Goal: Task Accomplishment & Management: Complete application form

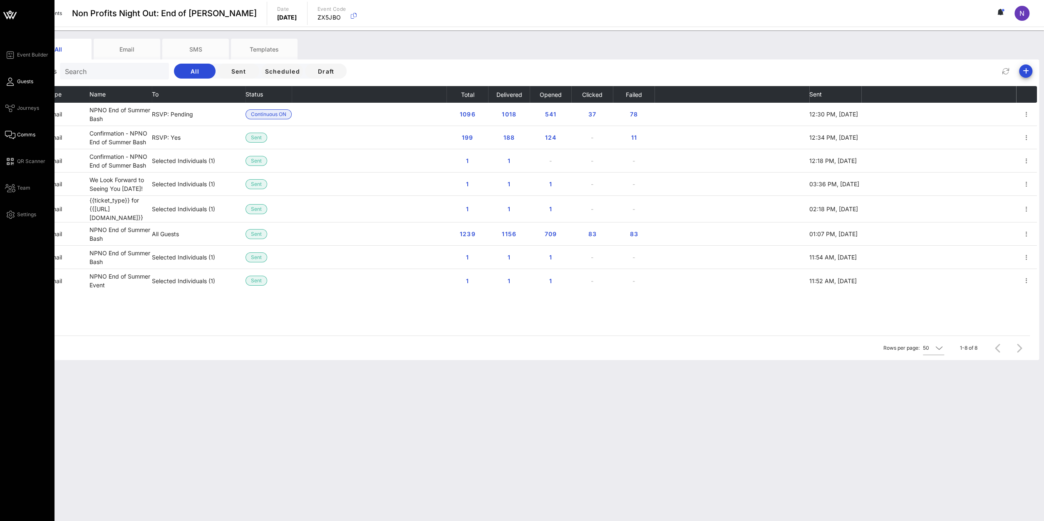
click at [25, 80] on span "Guests" at bounding box center [25, 81] width 16 height 7
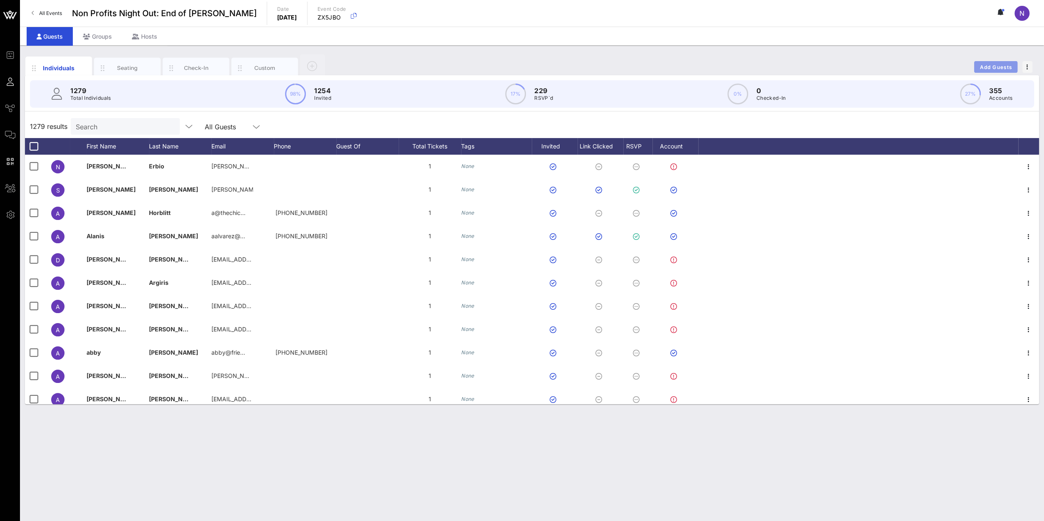
click at [990, 69] on button "Add Guests" at bounding box center [995, 67] width 43 height 12
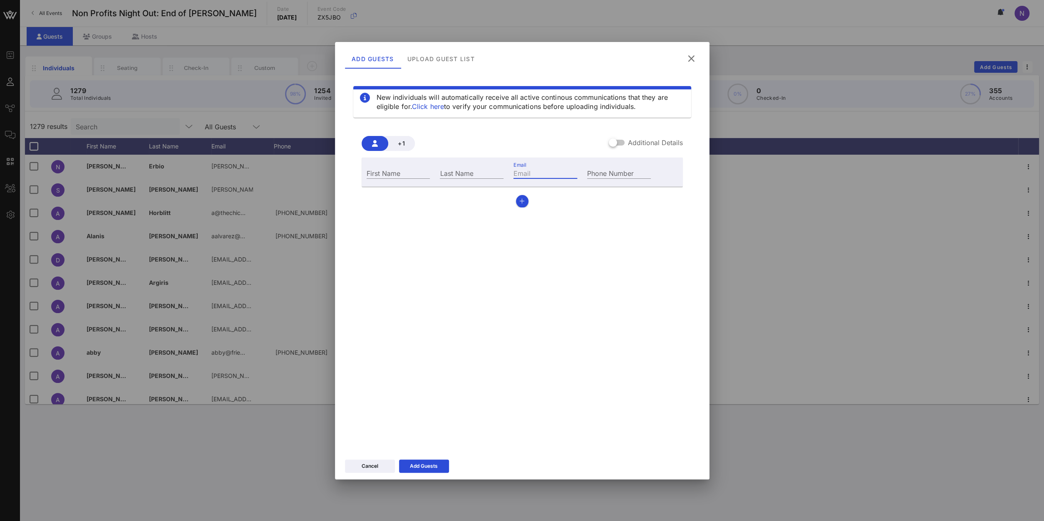
click at [539, 176] on input "Email" at bounding box center [545, 173] width 64 height 11
paste input "[EMAIL_ADDRESS][DOMAIN_NAME]"
drag, startPoint x: 561, startPoint y: 173, endPoint x: 486, endPoint y: 172, distance: 75.7
click at [513, 172] on input "[EMAIL_ADDRESS][DOMAIN_NAME]" at bounding box center [545, 173] width 64 height 11
click at [545, 176] on input "[EMAIL_ADDRESS][DOMAIN_NAME]" at bounding box center [545, 173] width 64 height 11
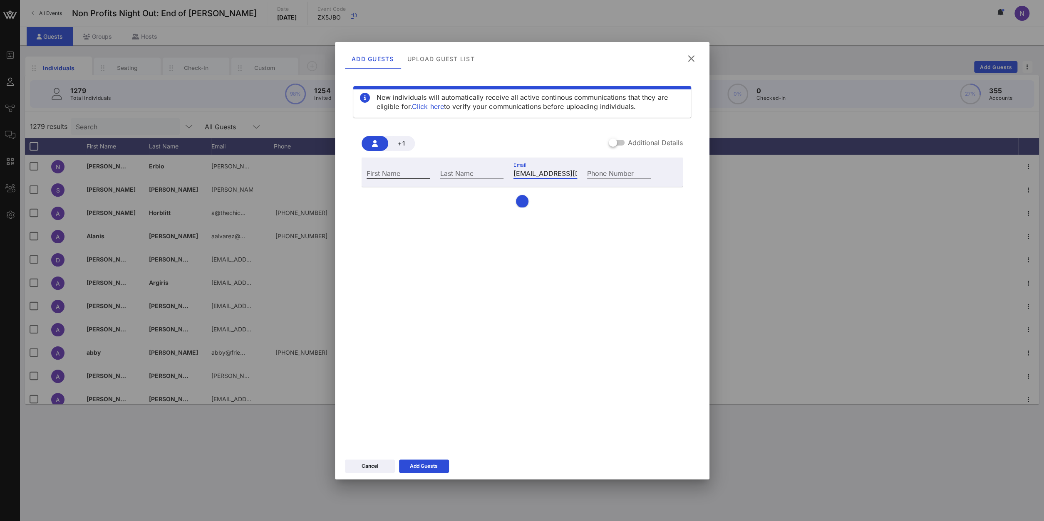
type input "[EMAIL_ADDRESS][DOMAIN_NAME]"
click at [370, 172] on input "First Name" at bounding box center [399, 173] width 64 height 11
type input "[PERSON_NAME]"
type input "Corrubia"
click at [427, 468] on div "Add Guests" at bounding box center [424, 466] width 28 height 8
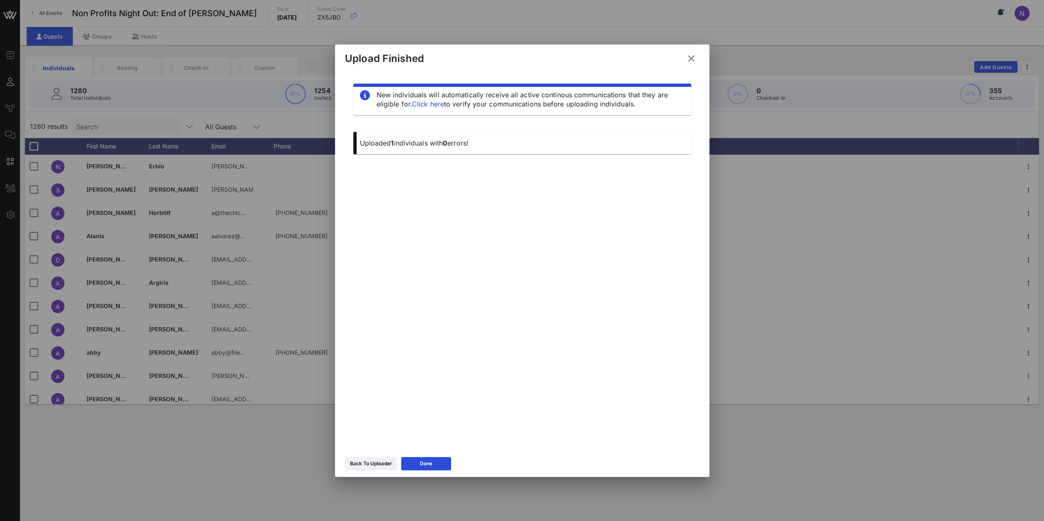
click at [691, 55] on icon at bounding box center [691, 59] width 11 height 10
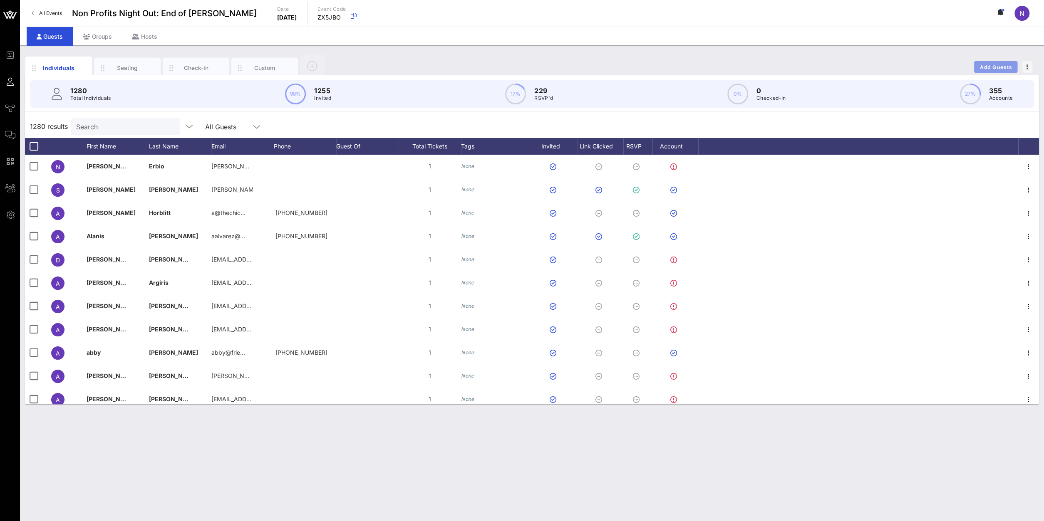
click at [1002, 71] on button "Add Guests" at bounding box center [995, 67] width 43 height 12
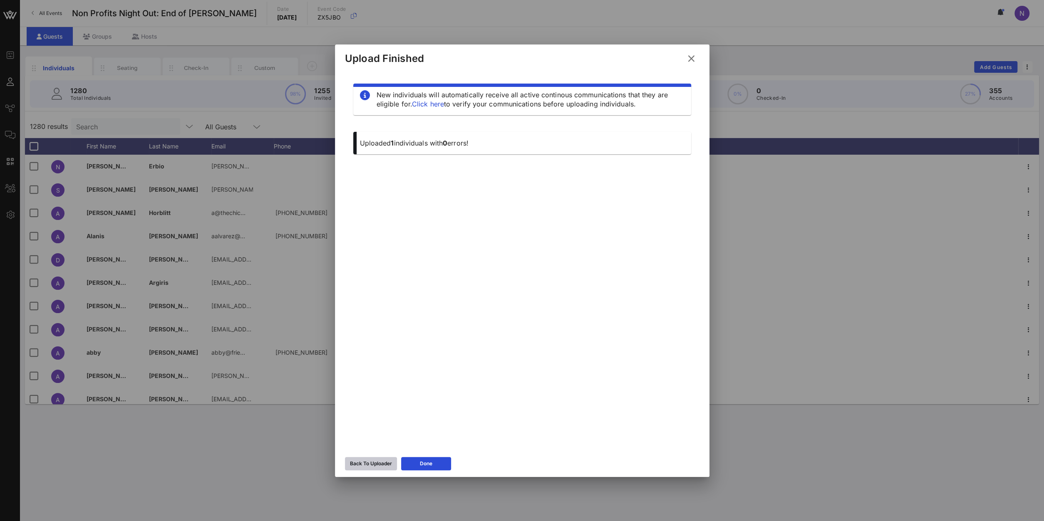
click at [377, 465] on div "Back To Uploader" at bounding box center [371, 464] width 42 height 8
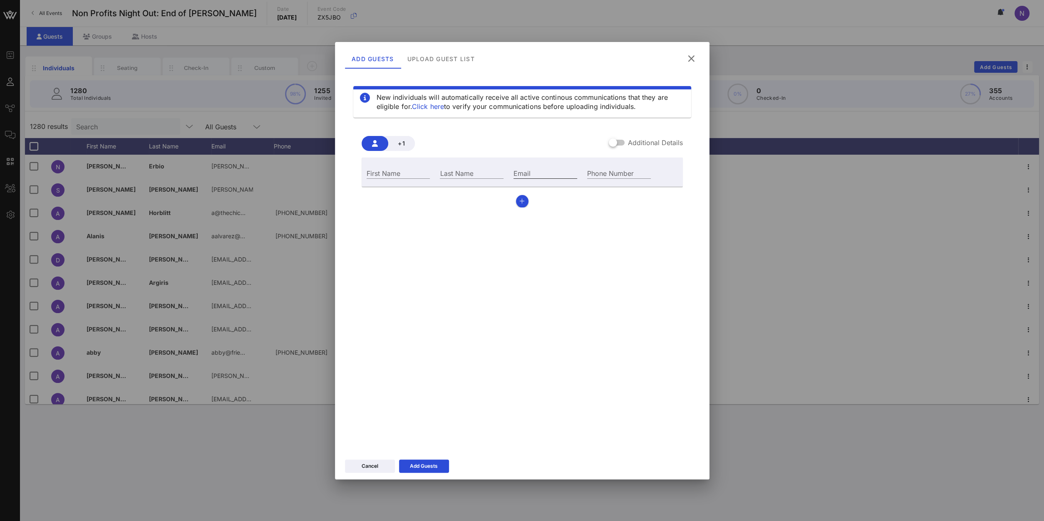
click at [528, 168] on input "Email" at bounding box center [545, 173] width 64 height 11
paste input "[EMAIL_ADDRESS][DOMAIN_NAME]"
type input "[EMAIL_ADDRESS][DOMAIN_NAME]"
click at [400, 170] on input "First Name" at bounding box center [399, 173] width 64 height 11
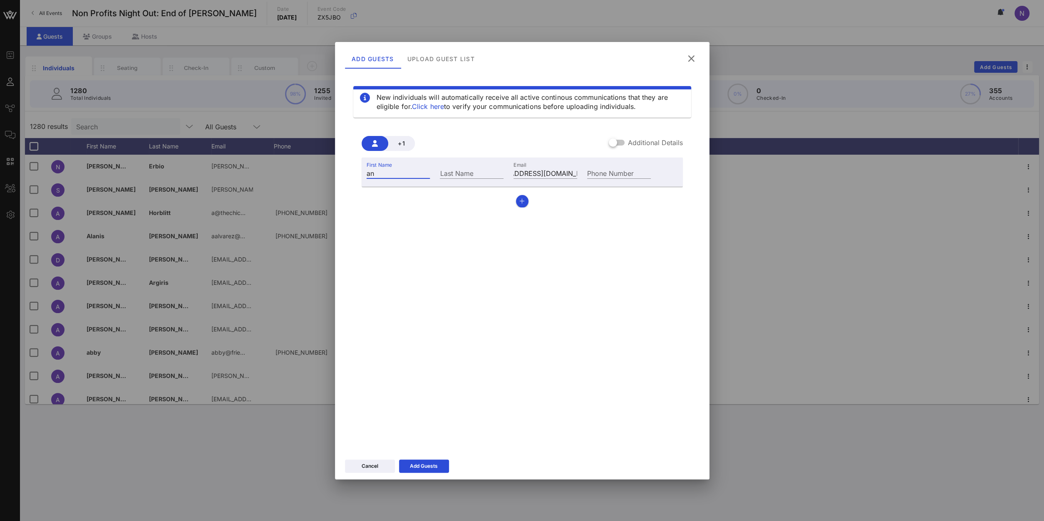
type input "a"
type input "[PERSON_NAME]"
type input "Hall"
click at [426, 465] on icon at bounding box center [424, 466] width 6 height 5
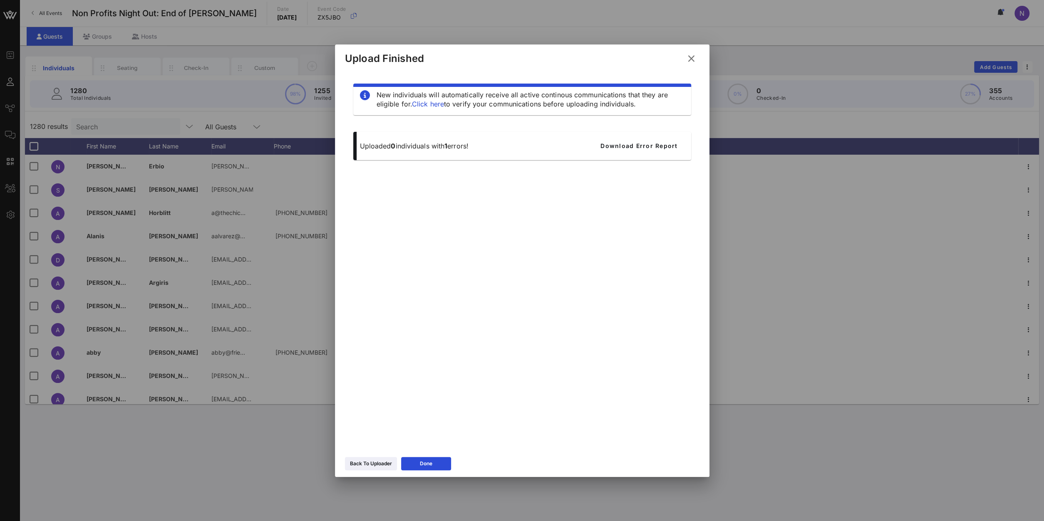
click at [689, 61] on icon at bounding box center [691, 59] width 11 height 10
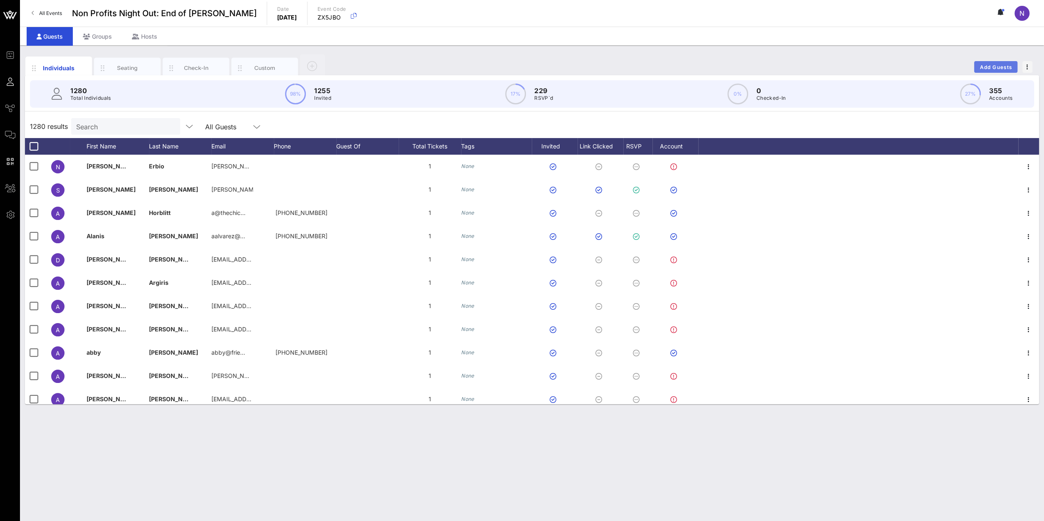
click at [1003, 64] on span "Add Guests" at bounding box center [995, 67] width 33 height 6
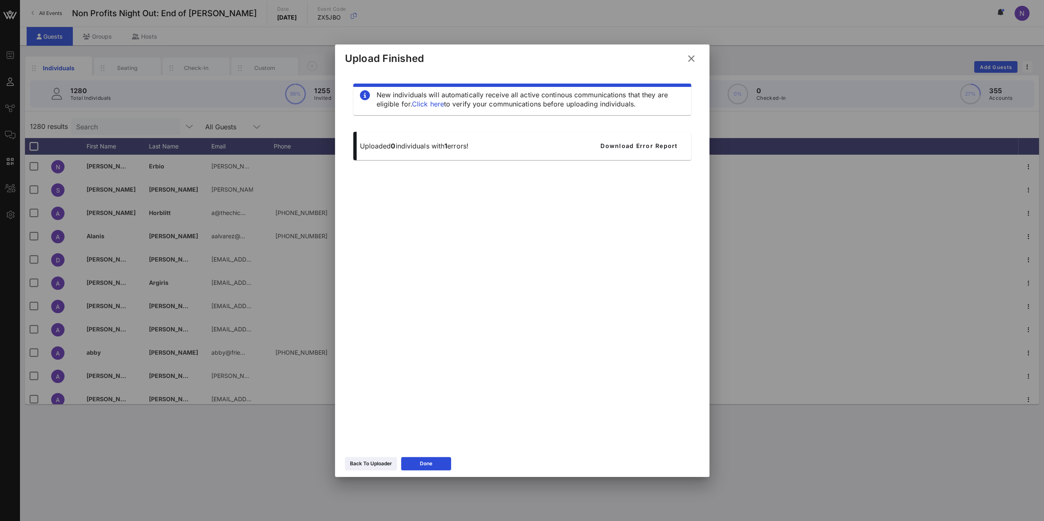
click at [380, 455] on div "Back To Uploader Done" at bounding box center [522, 465] width 374 height 24
click at [374, 462] on div "Back To Uploader" at bounding box center [371, 464] width 42 height 8
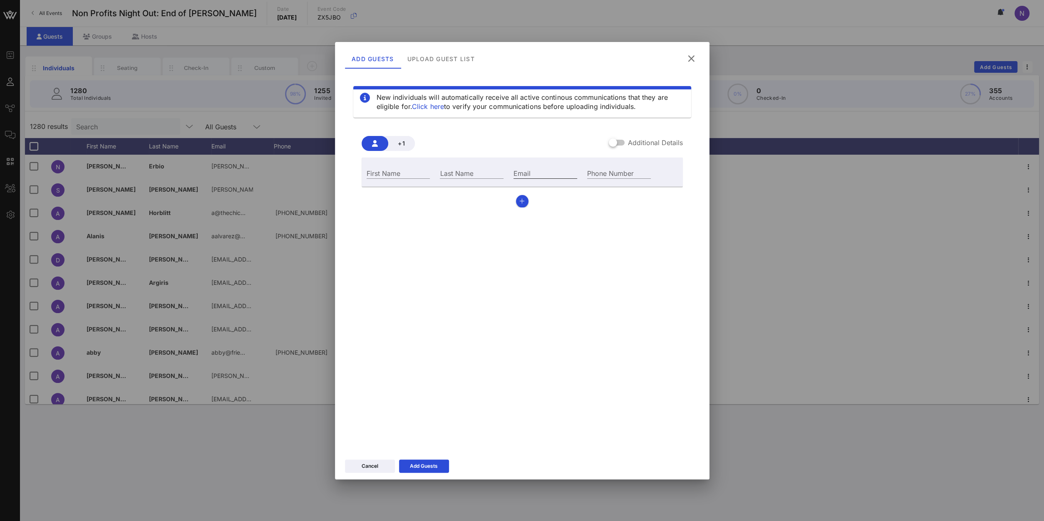
click at [558, 176] on input "Email" at bounding box center [545, 173] width 64 height 11
paste input "[PERSON_NAME][EMAIL_ADDRESS][DOMAIN_NAME]"
type input "[PERSON_NAME][EMAIL_ADDRESS][DOMAIN_NAME]"
click at [411, 173] on input "First Name" at bounding box center [399, 173] width 64 height 11
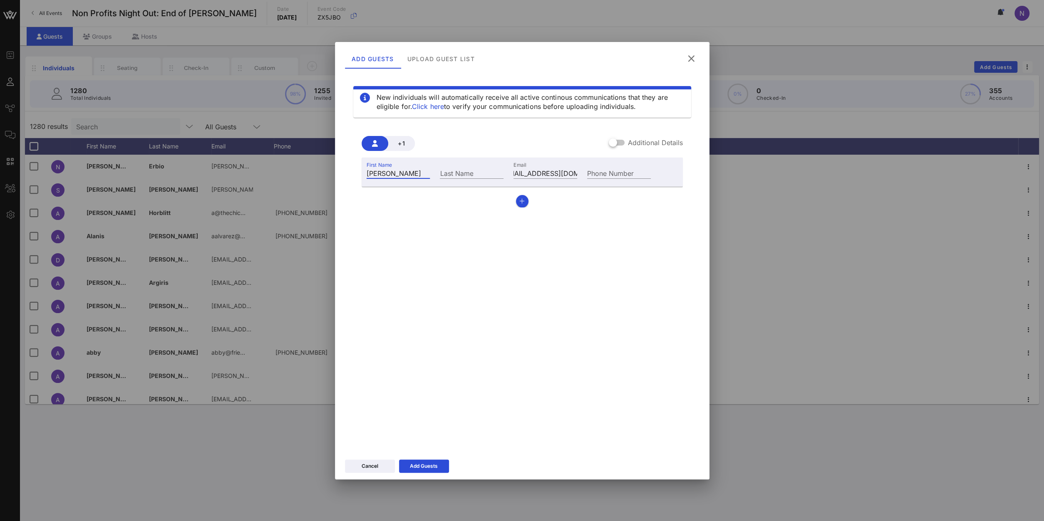
type input "[PERSON_NAME]"
type input "Blank"
click at [427, 469] on div "Add Guests" at bounding box center [424, 466] width 28 height 8
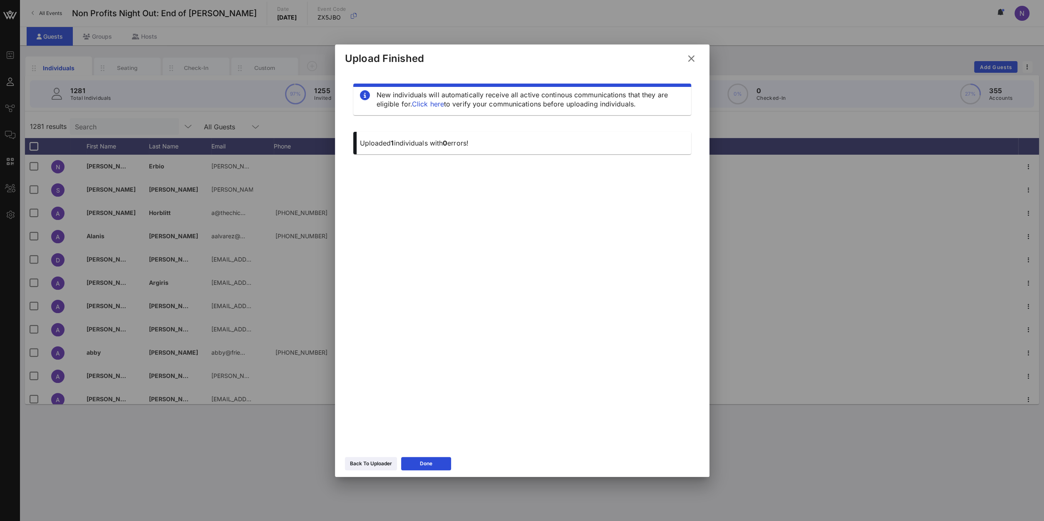
click at [691, 57] on icon at bounding box center [691, 59] width 11 height 10
